Goal: Use online tool/utility

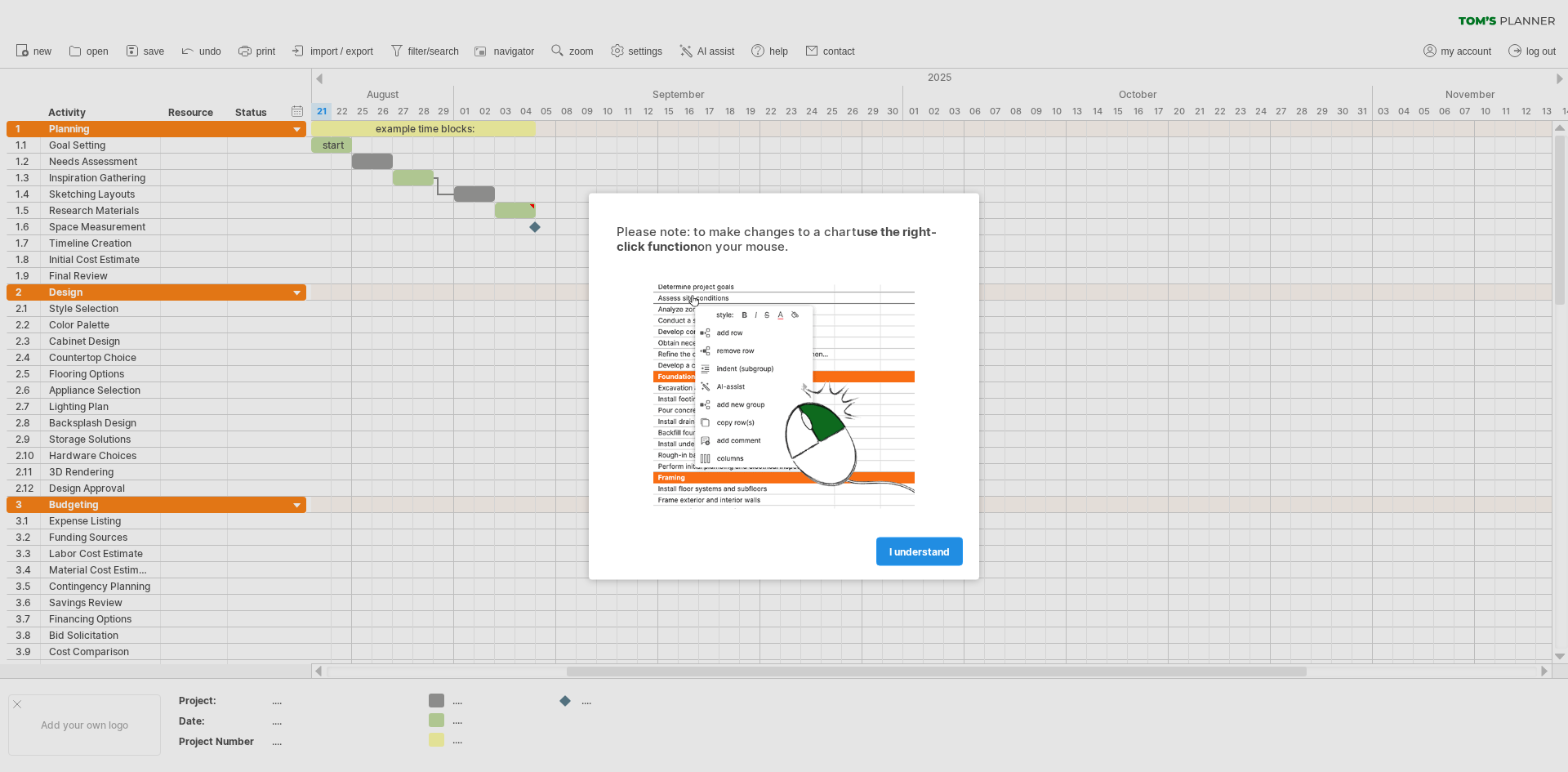
click at [923, 556] on span "I understand" at bounding box center [919, 551] width 60 height 12
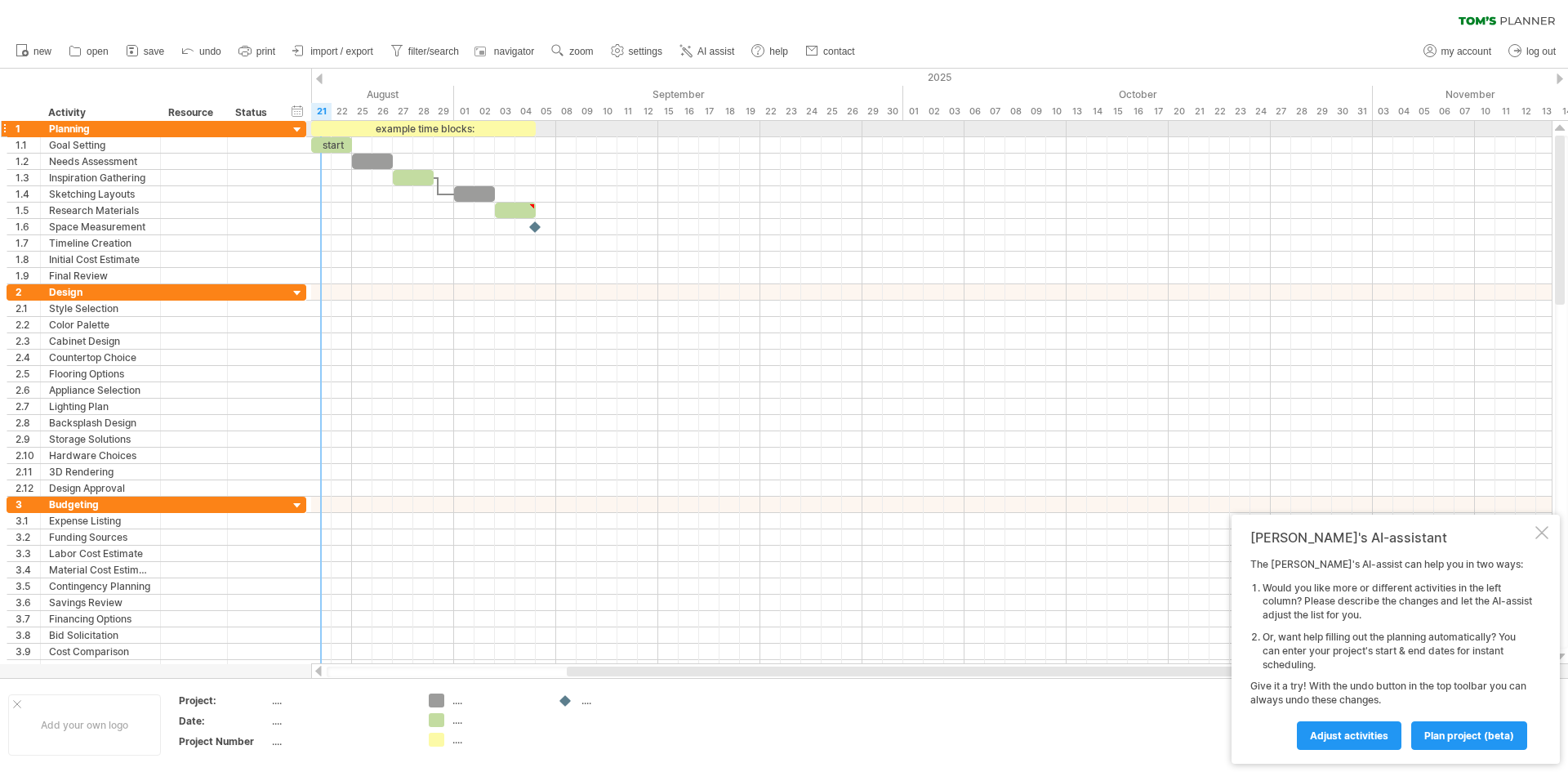
click at [295, 130] on div at bounding box center [298, 130] width 16 height 16
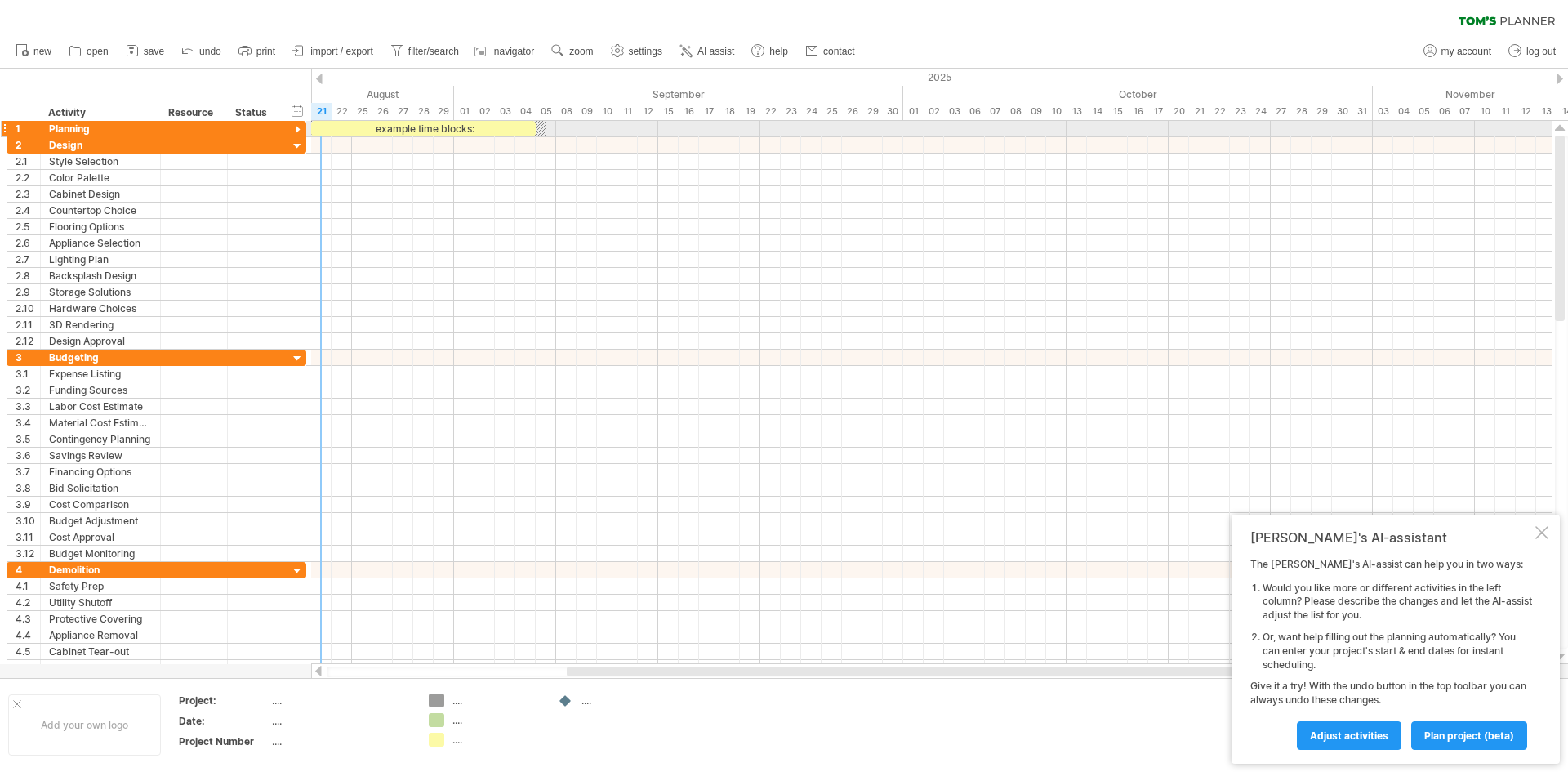
click at [295, 130] on div at bounding box center [298, 130] width 16 height 16
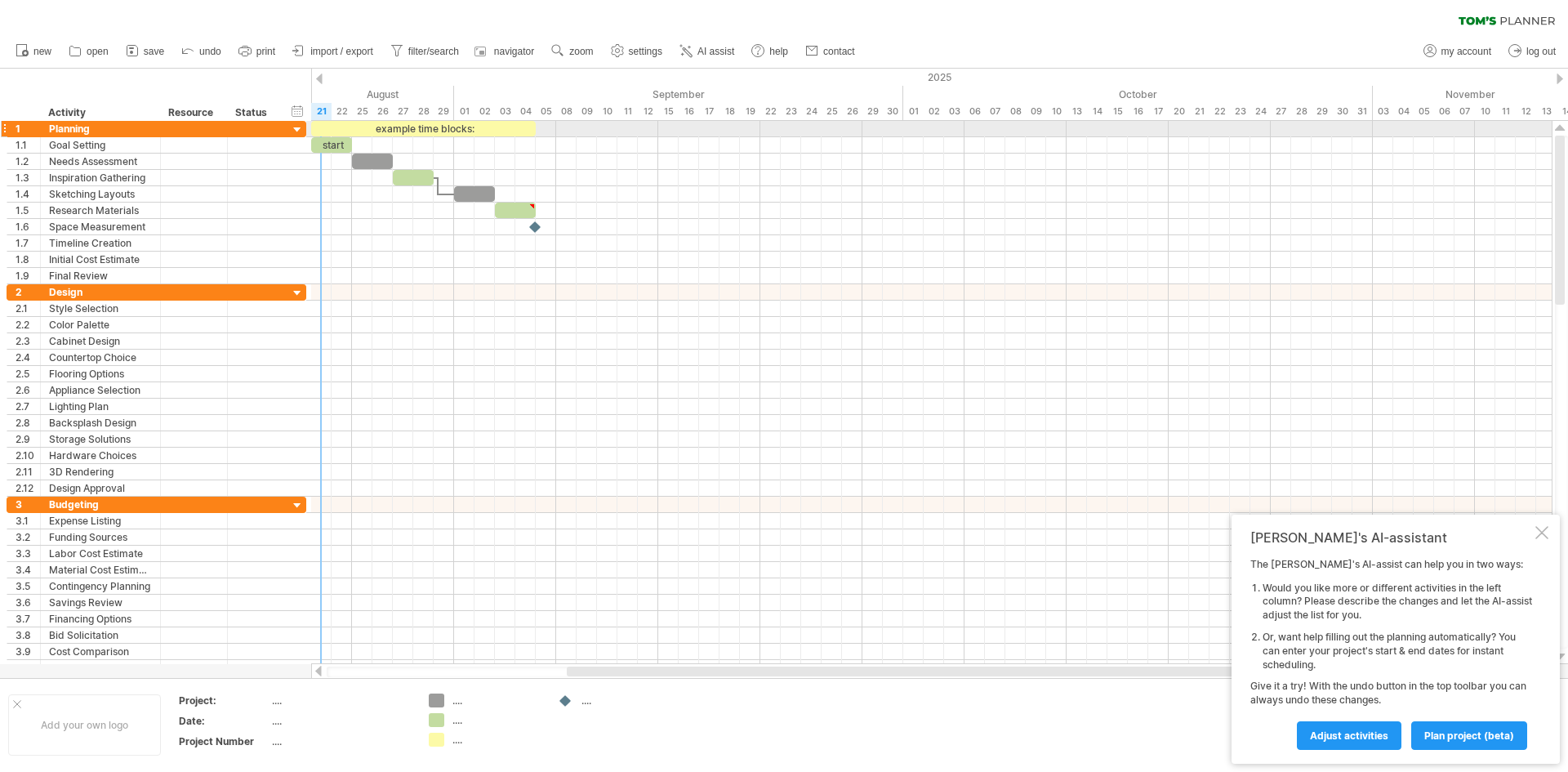
click at [295, 130] on div at bounding box center [298, 130] width 16 height 16
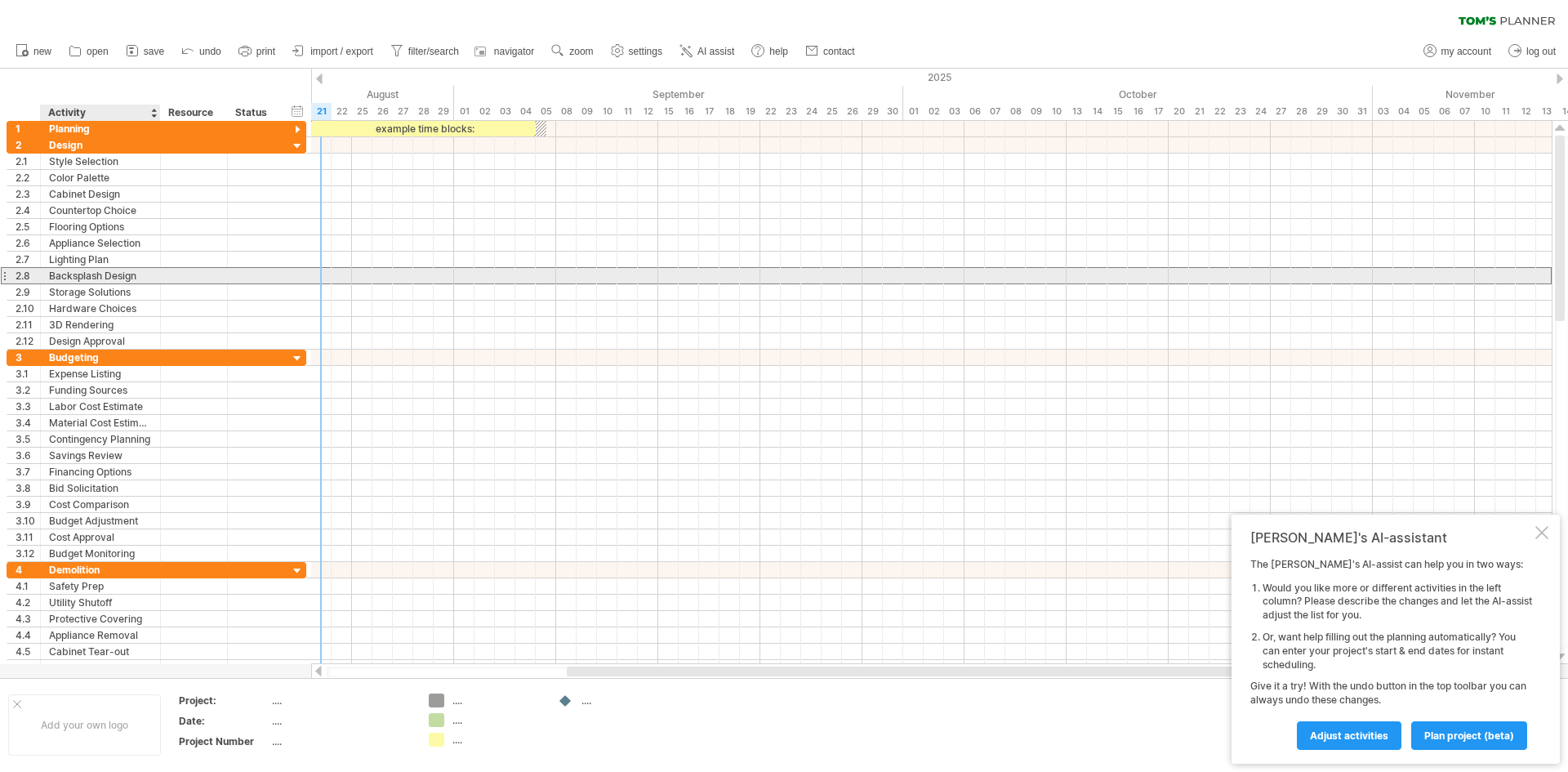
click at [119, 270] on div "Backsplash Design" at bounding box center [101, 275] width 103 height 16
drag, startPoint x: 141, startPoint y: 279, endPoint x: 73, endPoint y: 277, distance: 68.0
click at [73, 277] on input "**********" at bounding box center [101, 275] width 103 height 16
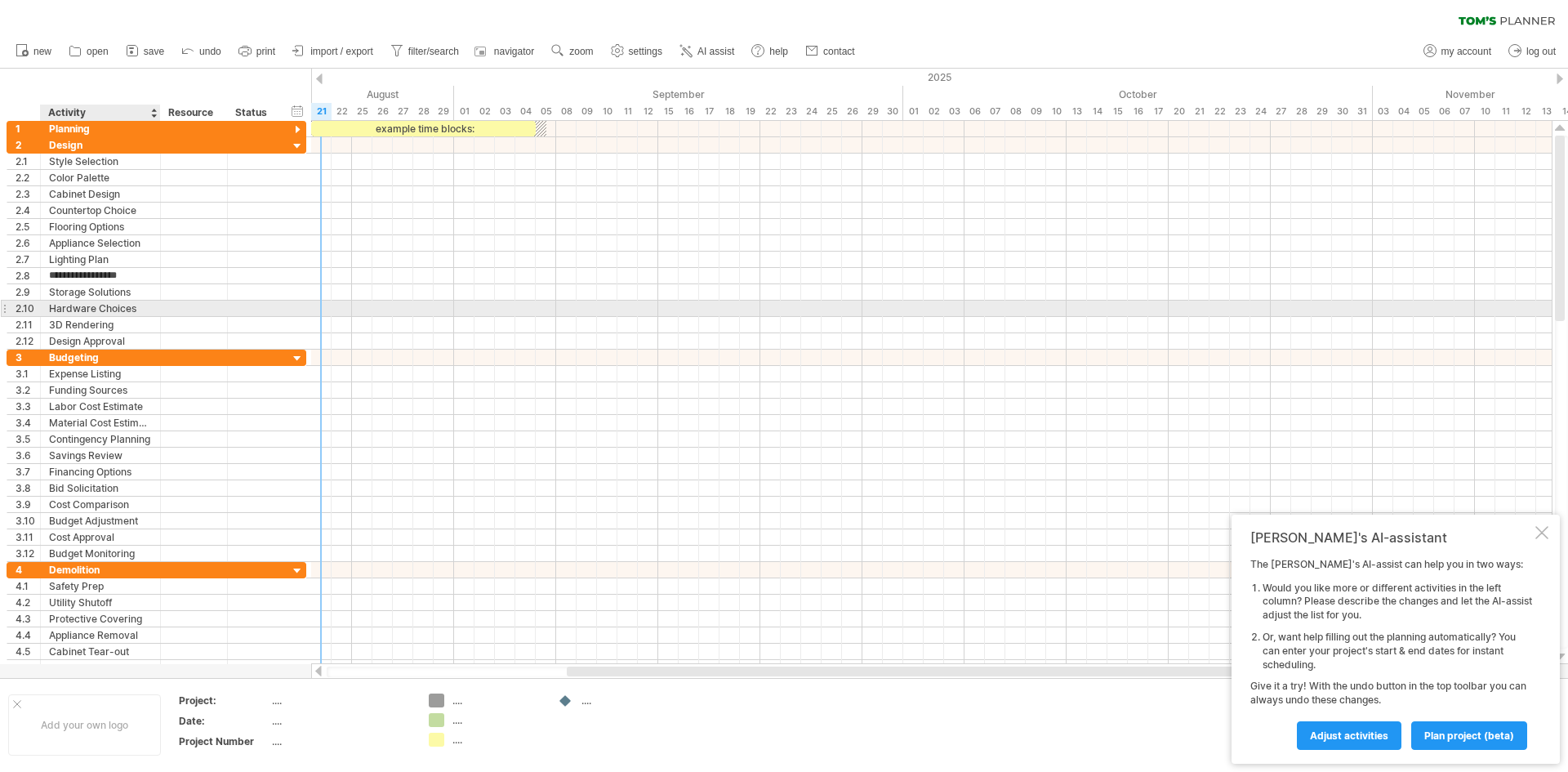
click at [144, 312] on div "Hardware Choices" at bounding box center [101, 309] width 103 height 16
click at [139, 326] on div "3D Rendering" at bounding box center [101, 325] width 103 height 16
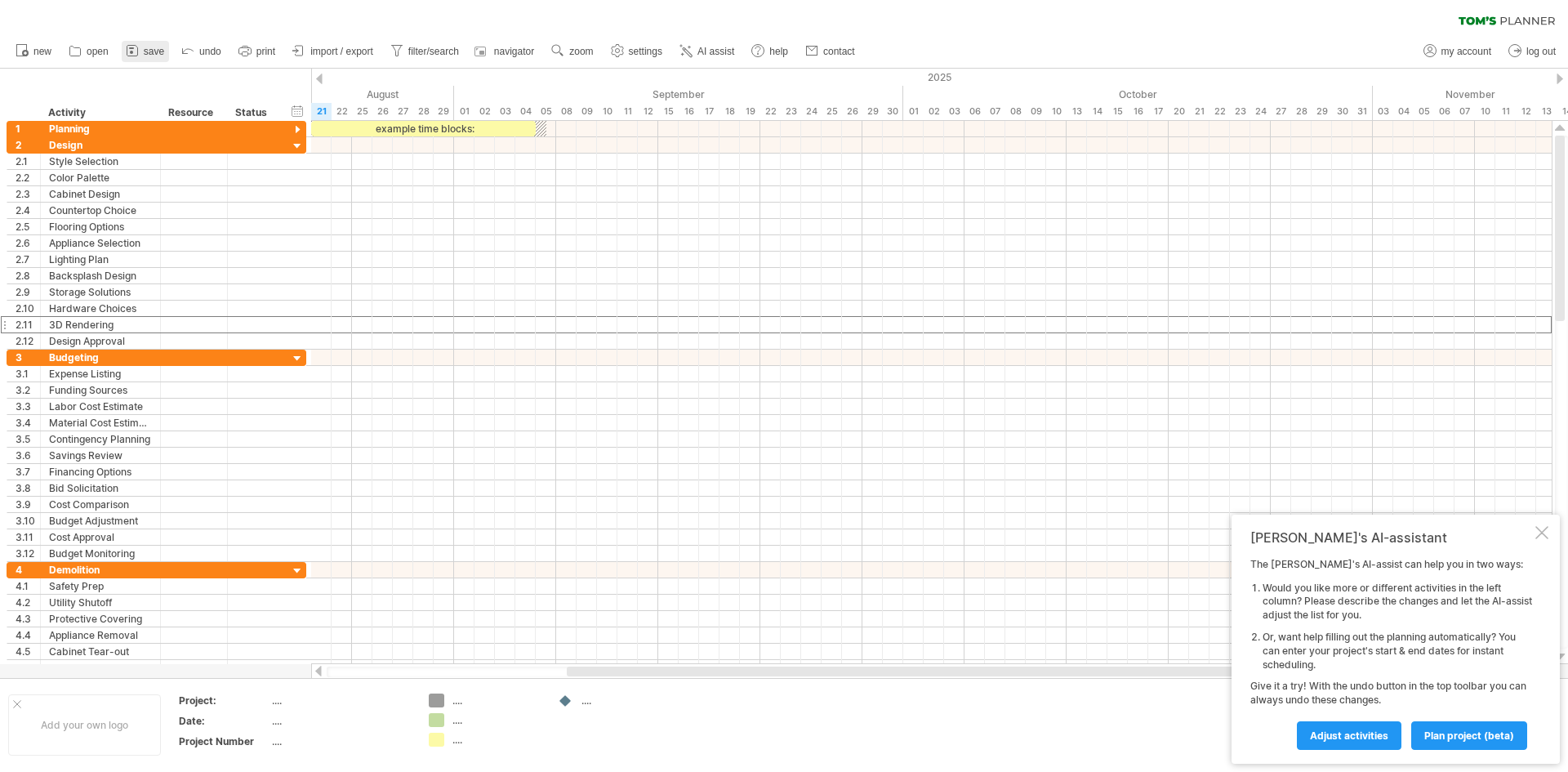
click at [154, 47] on span "save" at bounding box center [154, 51] width 21 height 12
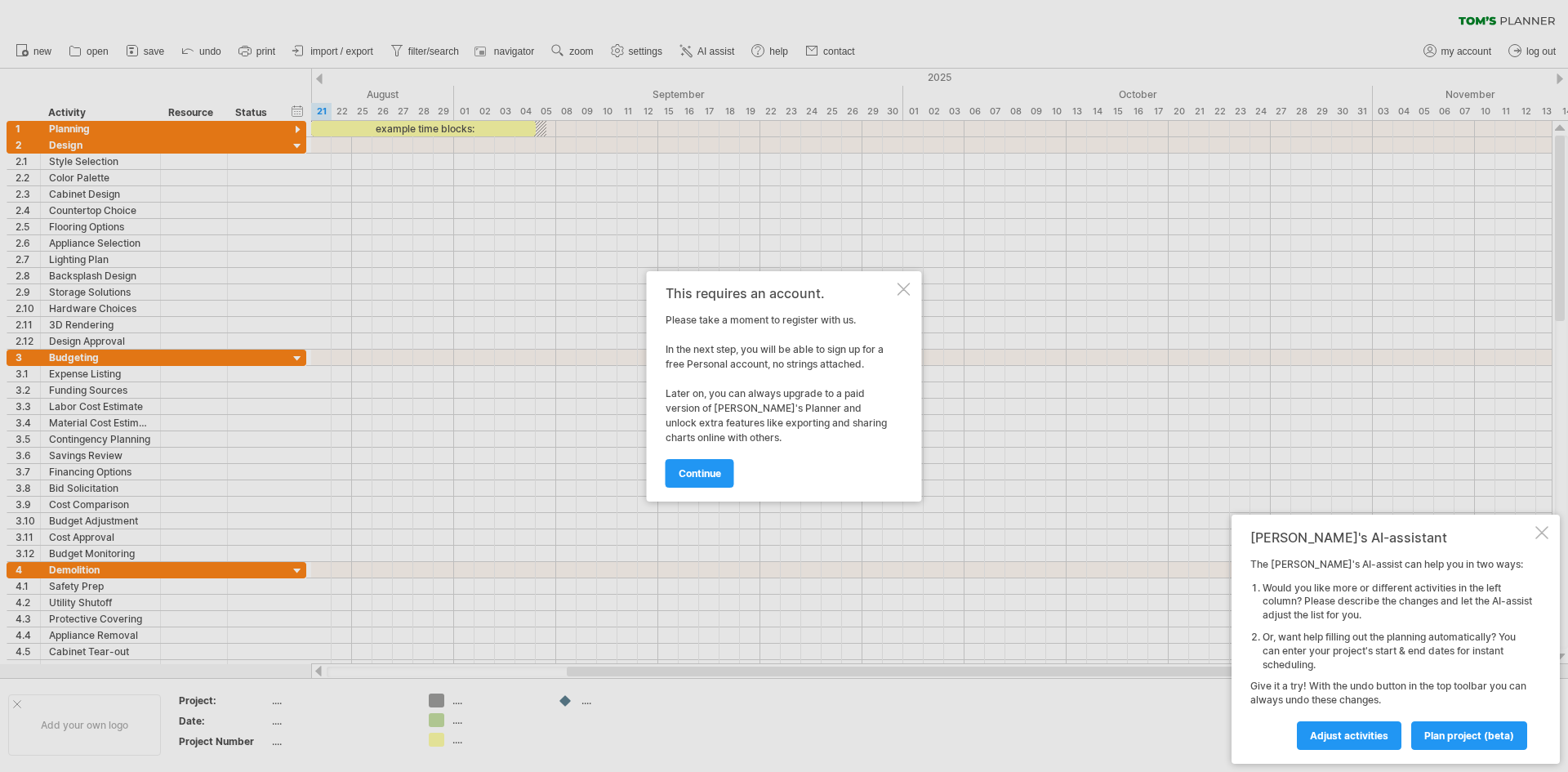
click at [906, 281] on div "This requires an account. Please take a moment to register with us. In the next…" at bounding box center [784, 386] width 275 height 230
click at [905, 286] on div at bounding box center [903, 288] width 13 height 13
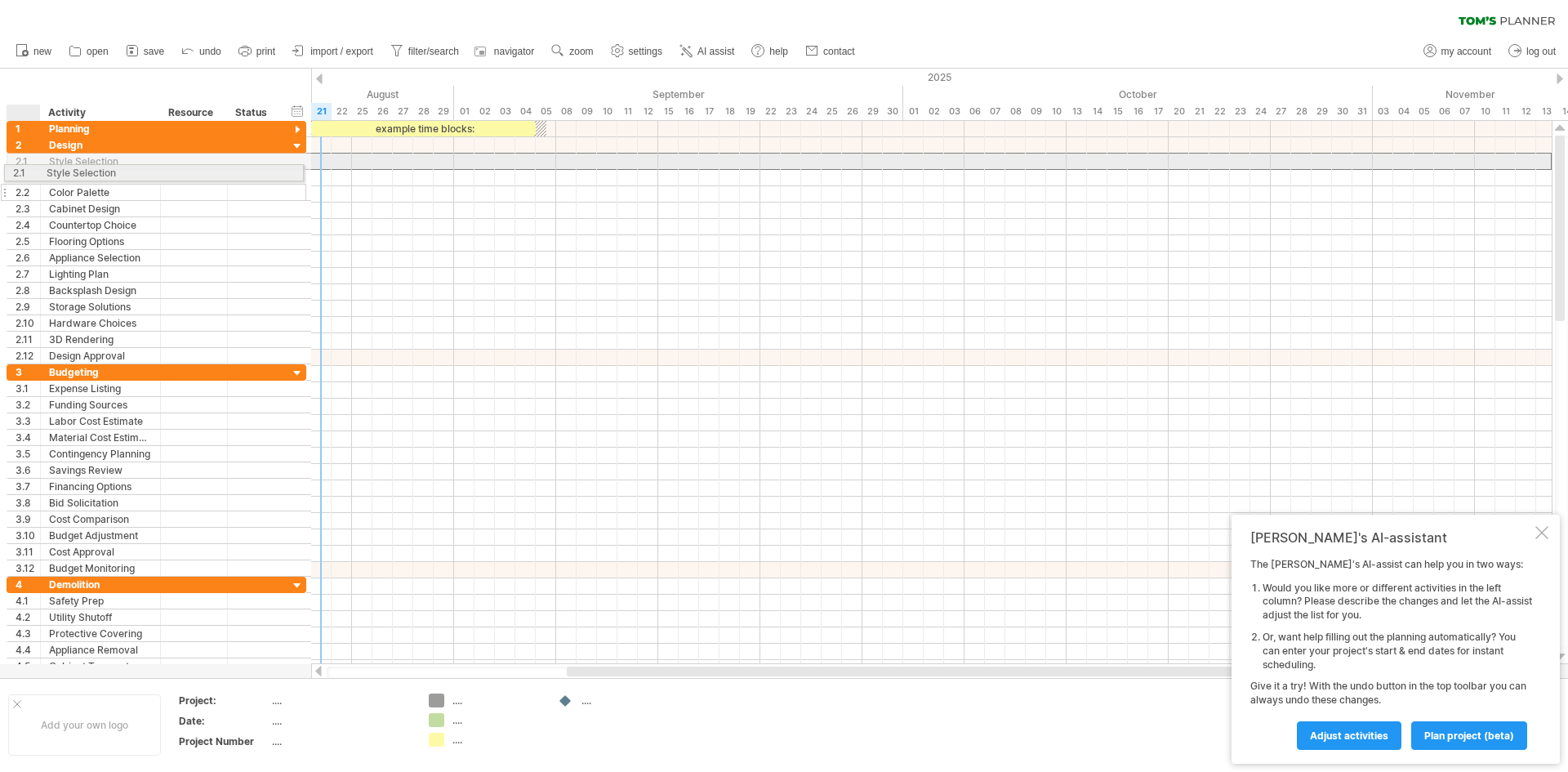
drag, startPoint x: 7, startPoint y: 161, endPoint x: 13, endPoint y: 170, distance: 10.8
click at [13, 170] on div "**********" at bounding box center [157, 251] width 300 height 227
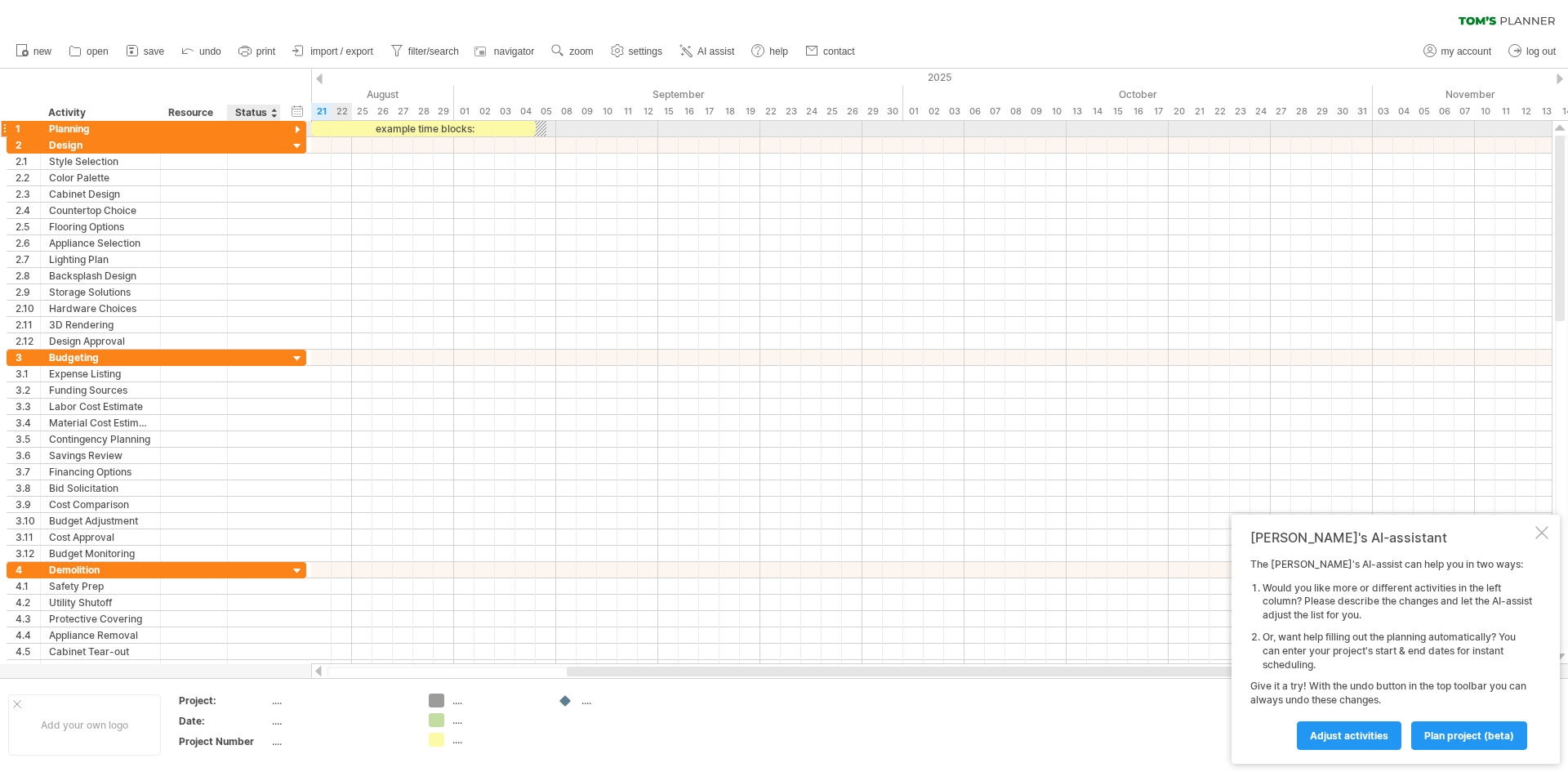
click at [299, 130] on div at bounding box center [298, 130] width 16 height 16
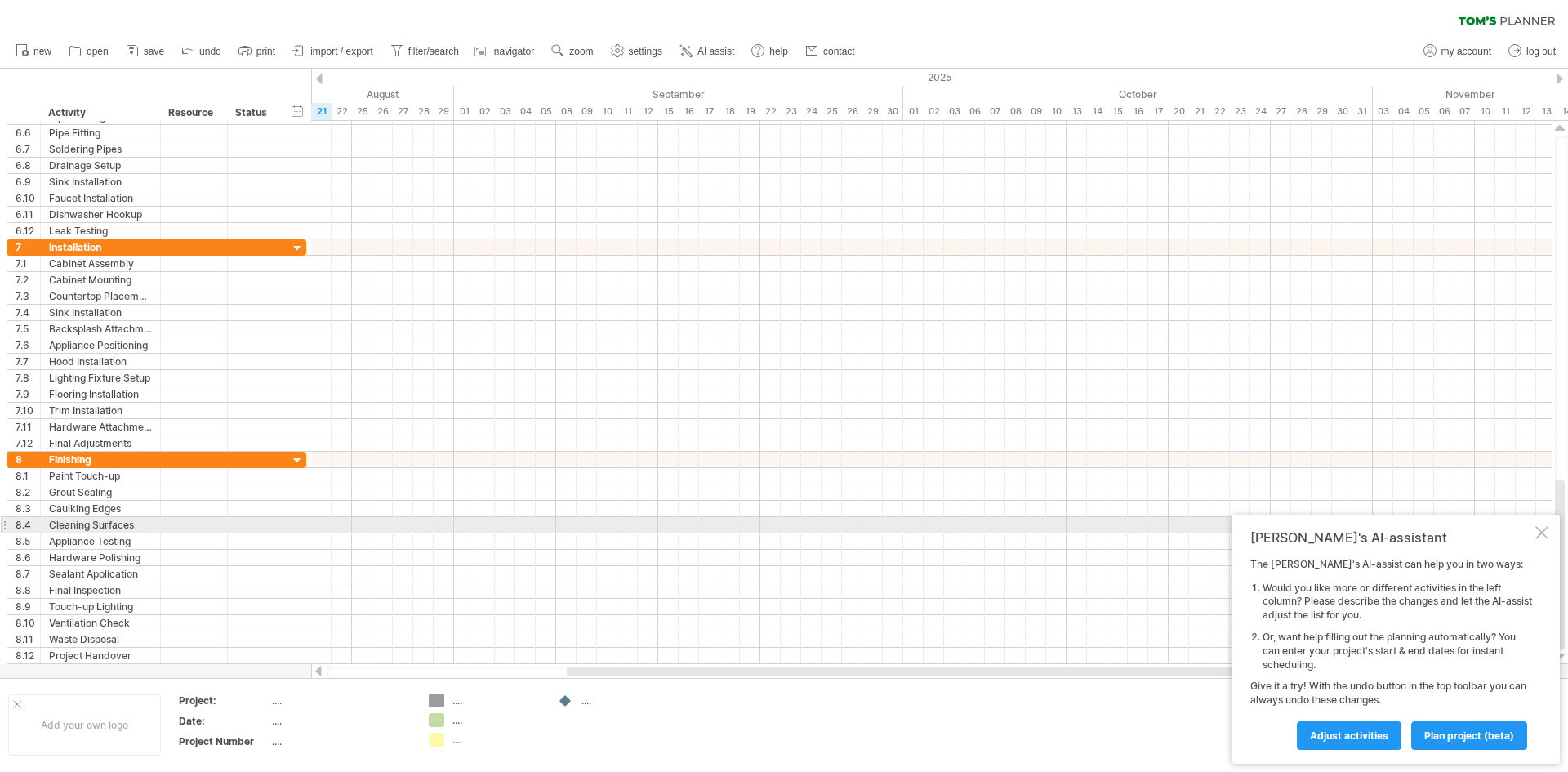
click at [1543, 528] on div at bounding box center [1541, 532] width 13 height 13
